Goal: Find specific page/section: Find specific page/section

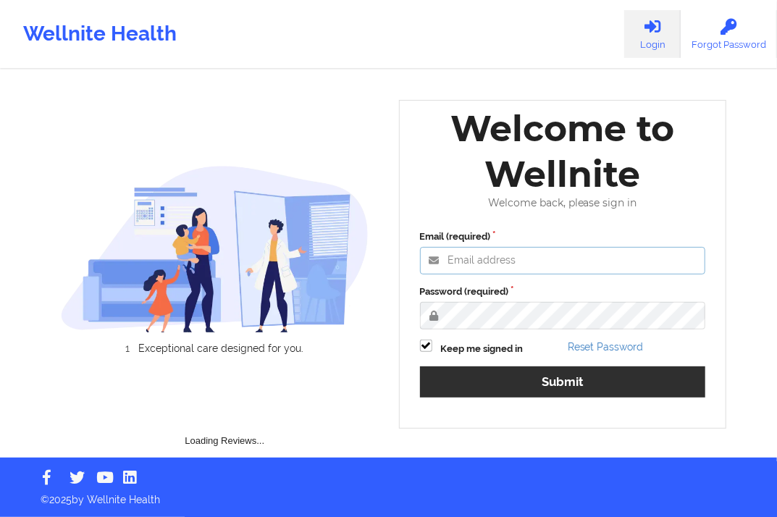
type input "[EMAIL_ADDRESS][DOMAIN_NAME]"
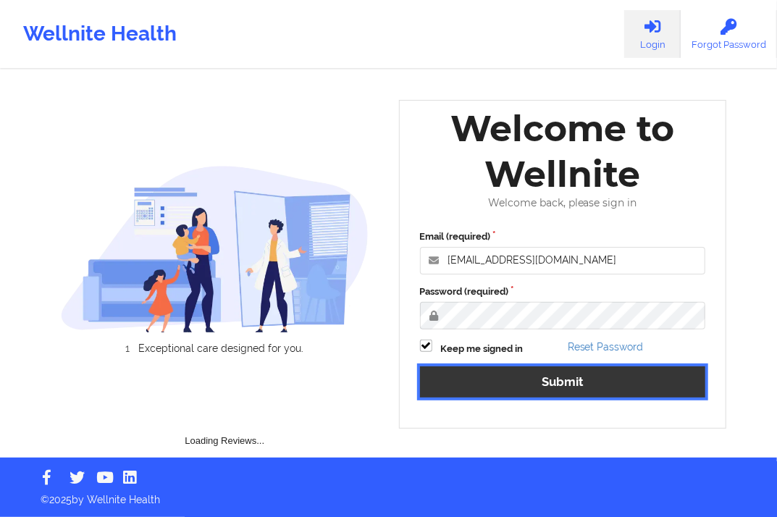
click at [591, 377] on button "Submit" at bounding box center [563, 381] width 286 height 31
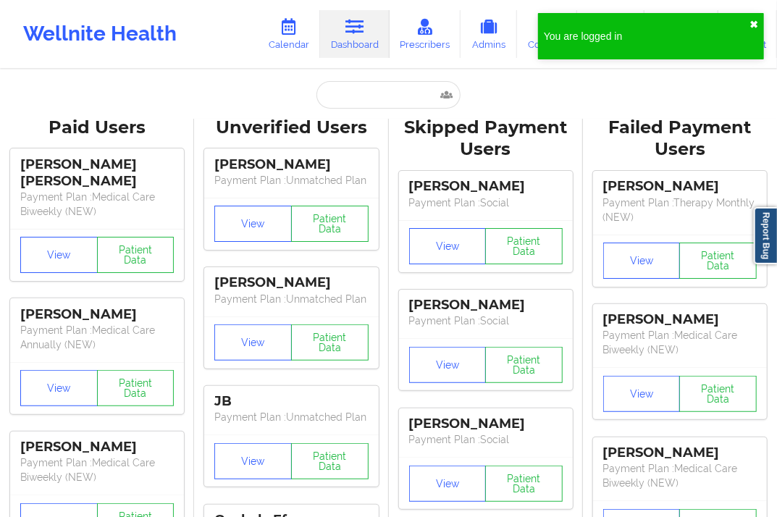
click at [751, 20] on button "✖︎" at bounding box center [753, 25] width 9 height 12
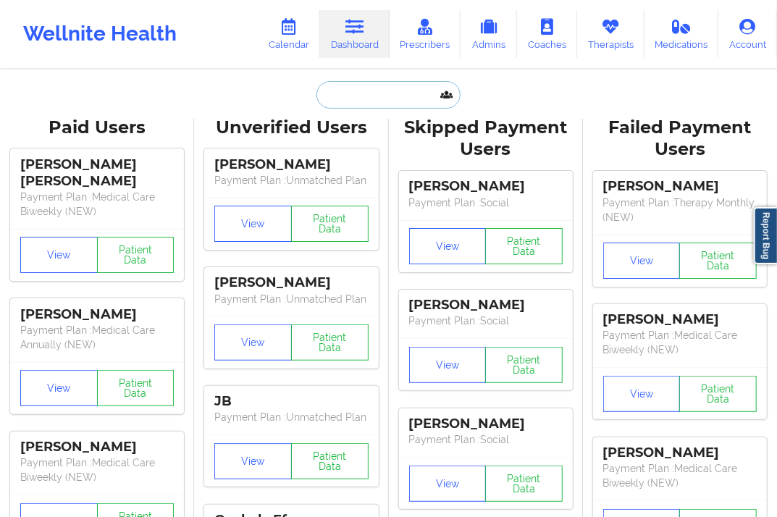
click at [356, 97] on input "text" at bounding box center [387, 95] width 143 height 28
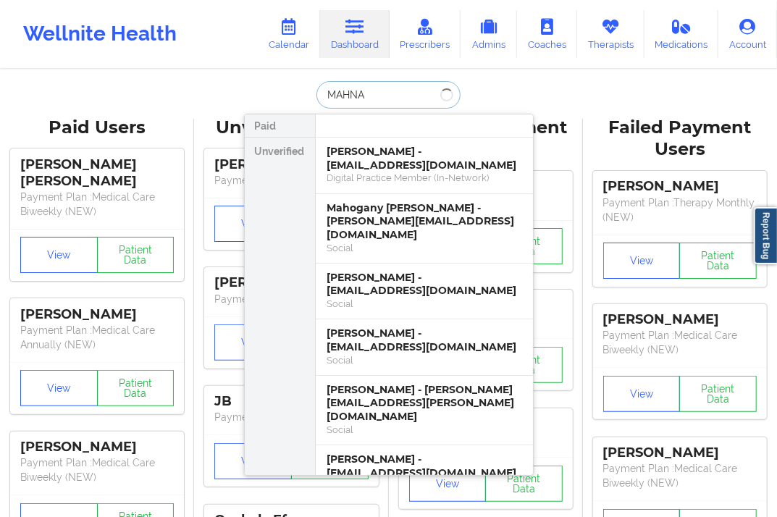
type input "[PERSON_NAME]"
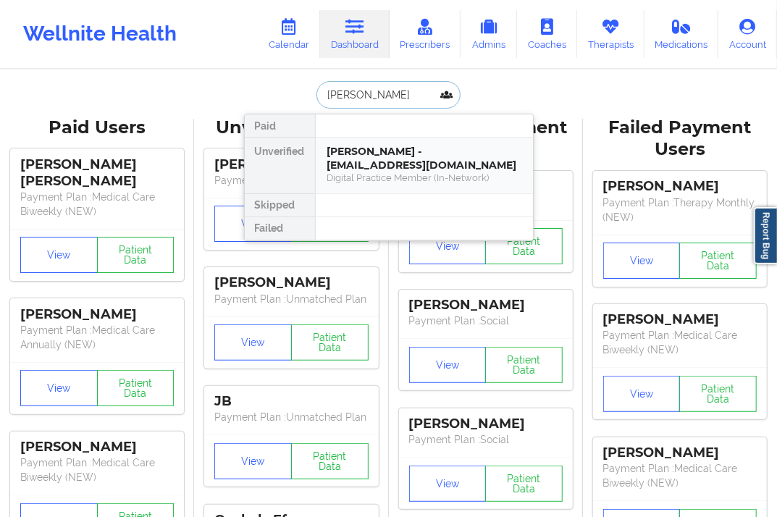
click at [369, 150] on div "[PERSON_NAME] - [EMAIL_ADDRESS][DOMAIN_NAME]" at bounding box center [424, 158] width 194 height 27
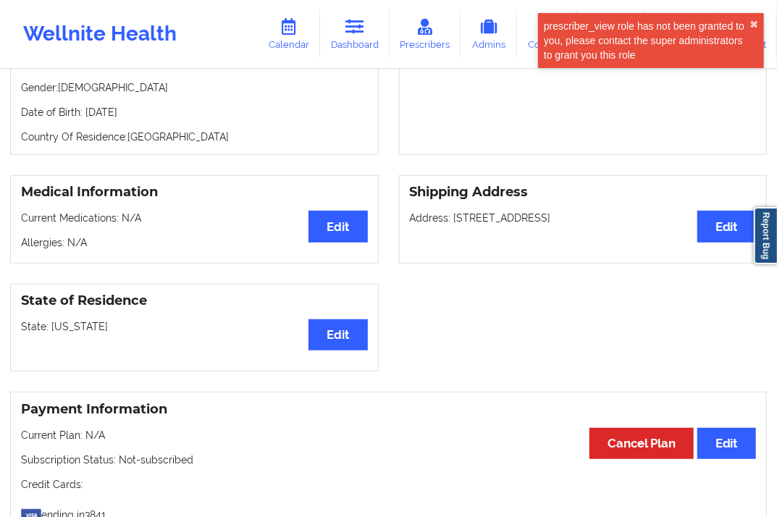
scroll to position [80, 0]
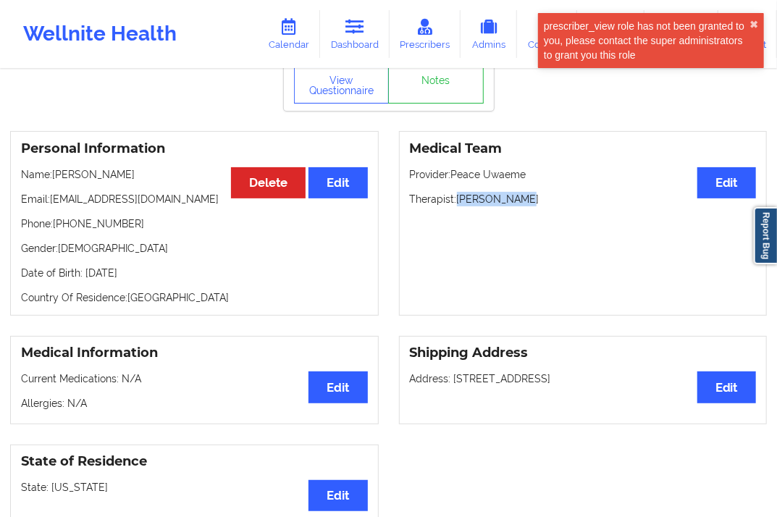
drag, startPoint x: 457, startPoint y: 198, endPoint x: 522, endPoint y: 204, distance: 65.5
click at [522, 204] on p "Therapist: [PERSON_NAME]" at bounding box center [583, 199] width 347 height 14
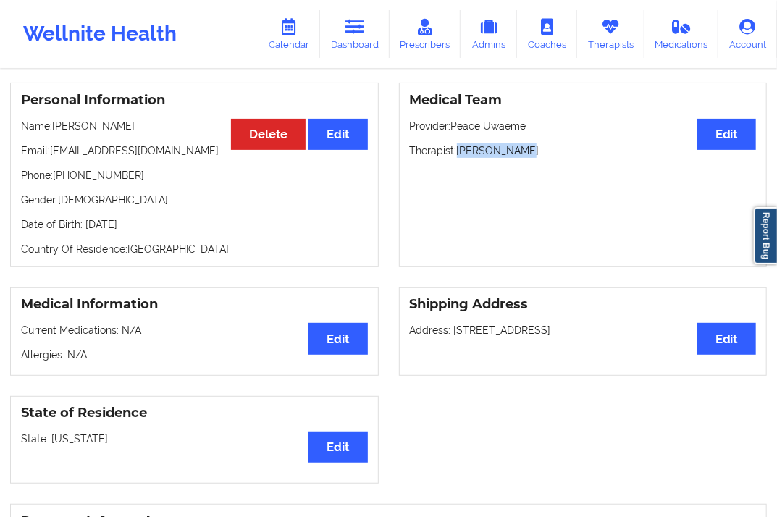
scroll to position [126, 0]
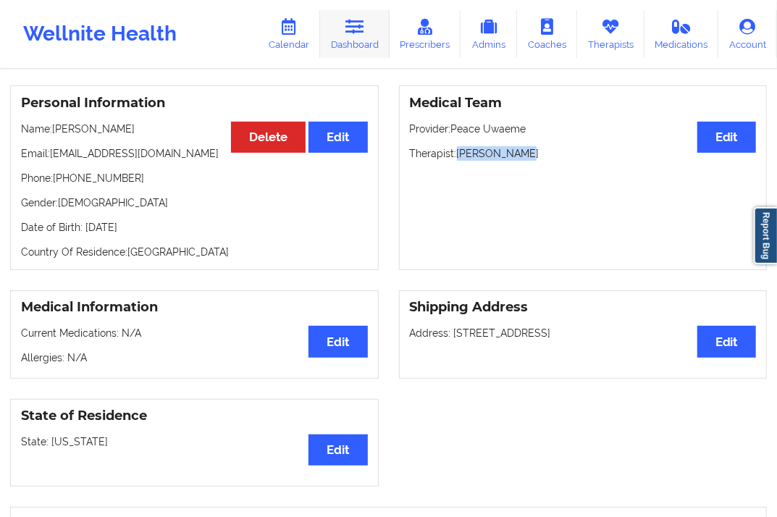
drag, startPoint x: 360, startPoint y: 38, endPoint x: 358, endPoint y: 48, distance: 9.7
click at [360, 38] on link "Dashboard" at bounding box center [355, 34] width 70 height 48
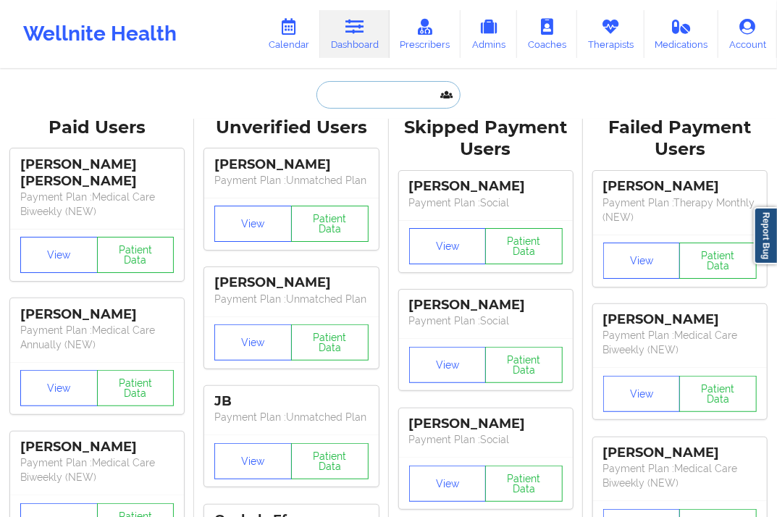
click at [350, 96] on input "text" at bounding box center [387, 95] width 143 height 28
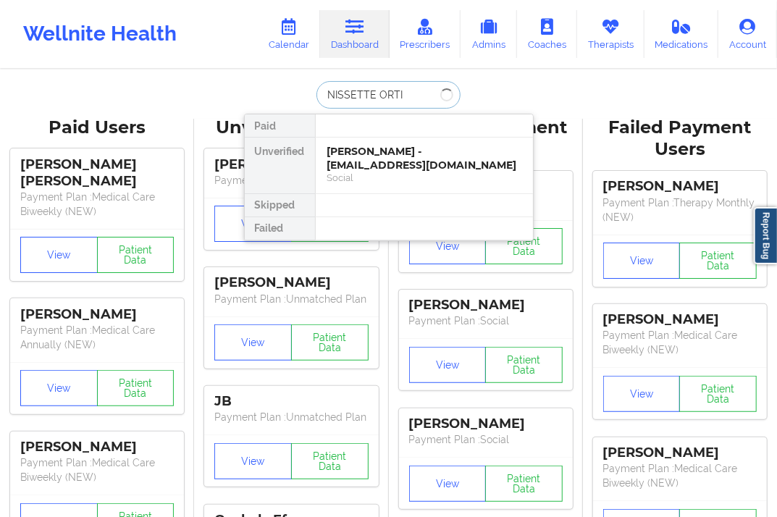
type input "[PERSON_NAME]"
click at [368, 161] on div "[PERSON_NAME] - [EMAIL_ADDRESS][DOMAIN_NAME]" at bounding box center [424, 158] width 194 height 27
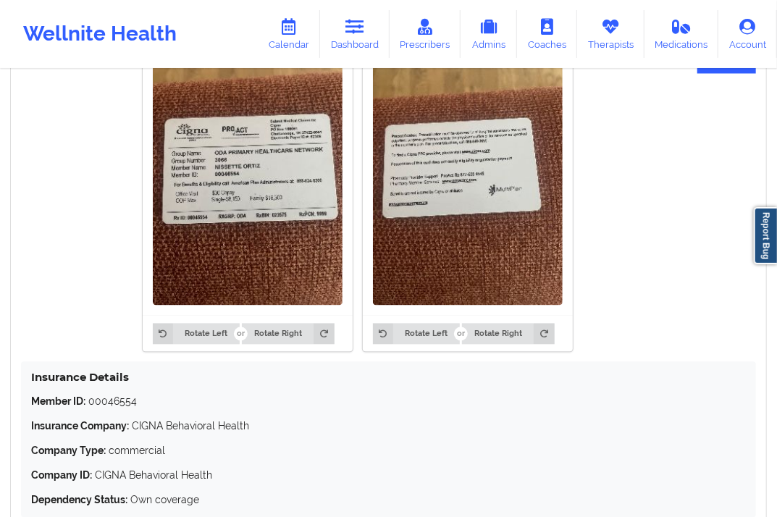
scroll to position [1148, 0]
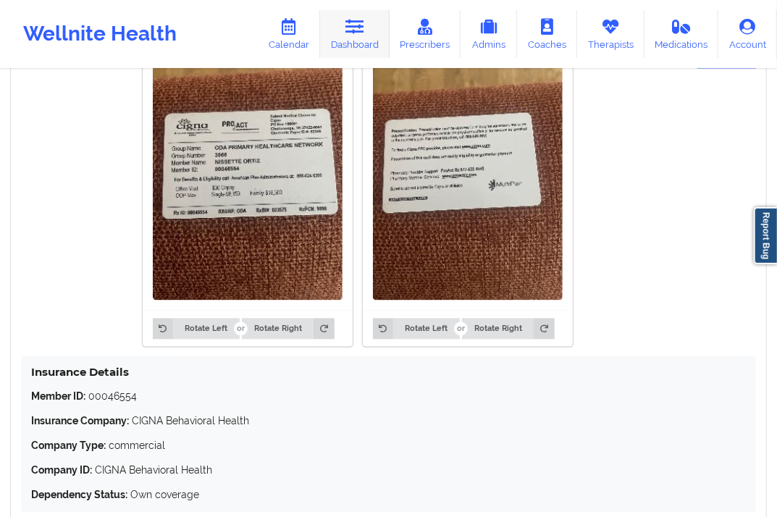
click at [371, 30] on link "Dashboard" at bounding box center [355, 34] width 70 height 48
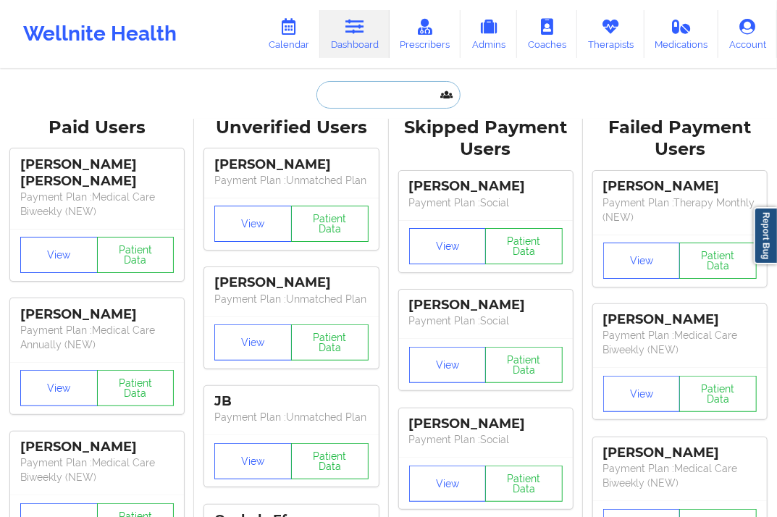
click at [331, 93] on input "text" at bounding box center [387, 95] width 143 height 28
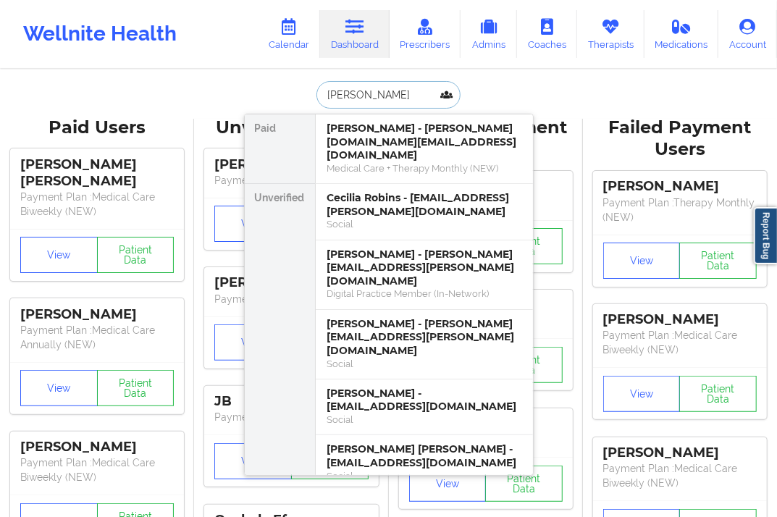
type input "[PERSON_NAME]"
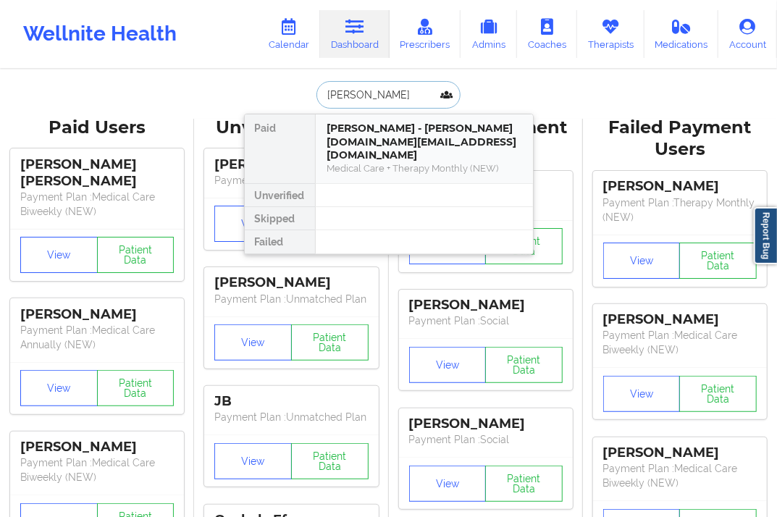
click at [377, 125] on div "[PERSON_NAME] - [PERSON_NAME][DOMAIN_NAME][EMAIL_ADDRESS][DOMAIN_NAME]" at bounding box center [424, 142] width 194 height 41
